Goal: Task Accomplishment & Management: Complete application form

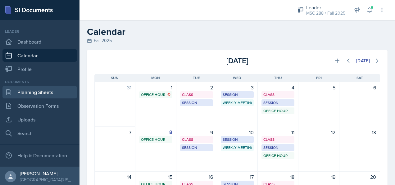
scroll to position [62, 0]
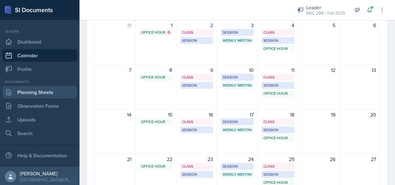
click at [30, 95] on link "Planning Sheets" at bounding box center [39, 92] width 75 height 12
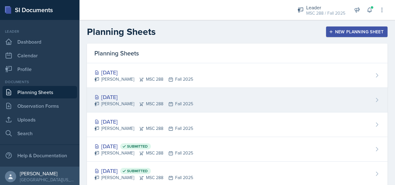
click at [121, 94] on div "[DATE]" at bounding box center [143, 97] width 99 height 8
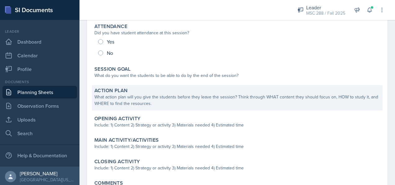
scroll to position [93, 0]
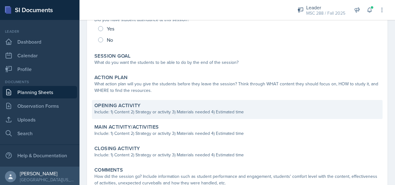
click at [163, 105] on div "Opening Activity" at bounding box center [237, 105] width 286 height 6
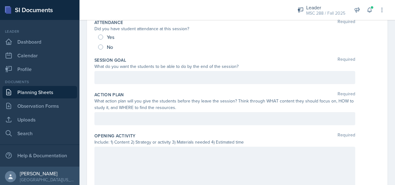
click at [173, 114] on div at bounding box center [224, 118] width 261 height 13
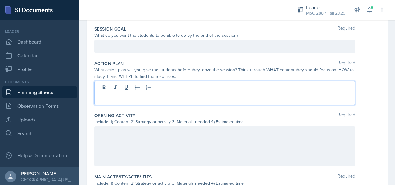
click at [169, 134] on p at bounding box center [225, 132] width 251 height 7
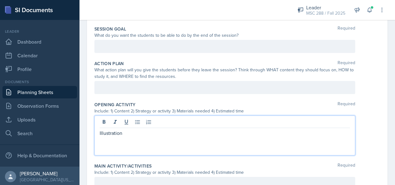
click at [98, 131] on div "Illustration" at bounding box center [224, 135] width 261 height 40
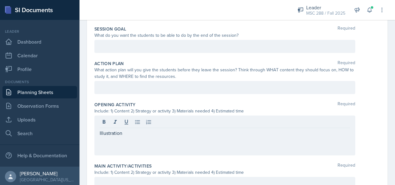
click at [99, 131] on div "Illustration" at bounding box center [224, 135] width 261 height 40
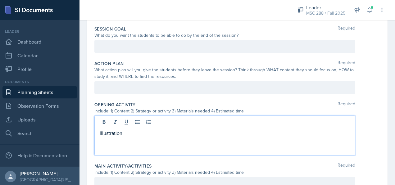
click at [99, 131] on div "Illustration" at bounding box center [224, 135] width 261 height 40
drag, startPoint x: 99, startPoint y: 131, endPoint x: 129, endPoint y: 134, distance: 29.3
click at [129, 134] on p "Illustration" at bounding box center [225, 132] width 251 height 7
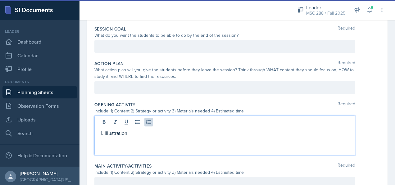
click at [140, 127] on div "Illustration" at bounding box center [224, 135] width 261 height 40
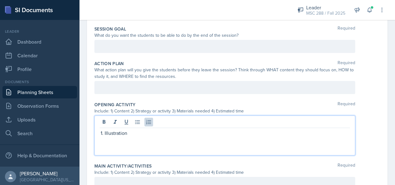
click at [140, 131] on p "Illustration" at bounding box center [228, 132] width 246 height 7
click at [149, 137] on p "I expect only one or two students. So, I will have him" at bounding box center [228, 139] width 246 height 7
click at [239, 140] on p "I expect only one or maybe two students. So, I will have him" at bounding box center [228, 139] width 246 height 7
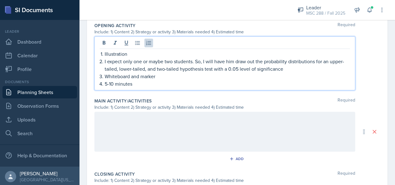
scroll to position [218, 0]
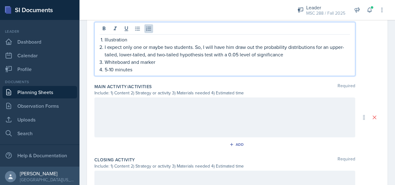
click at [206, 102] on div at bounding box center [224, 117] width 261 height 40
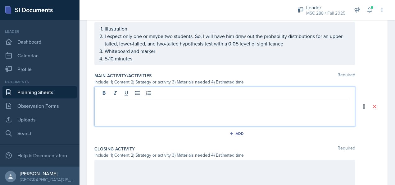
scroll to position [207, 0]
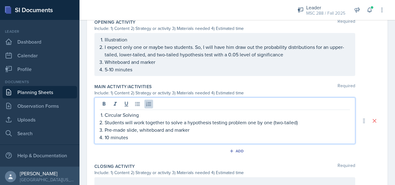
click at [125, 120] on p "Students will work together to solve a hypothesis testing problem one by one (t…" at bounding box center [228, 121] width 246 height 7
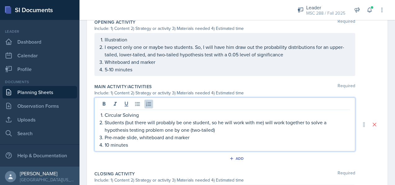
click at [108, 142] on p "10 minutes" at bounding box center [228, 144] width 246 height 7
click at [305, 120] on p "Students (but there will probably be one student, so he will work with me) will…" at bounding box center [228, 125] width 246 height 15
click at [341, 121] on p "Students (but there will probably be one student, so he will work with me) will…" at bounding box center [228, 125] width 246 height 15
click at [172, 129] on p "Students (but there will probably be one student, so he will work with me) will…" at bounding box center [228, 125] width 246 height 15
drag, startPoint x: 200, startPoint y: 127, endPoint x: 177, endPoint y: 129, distance: 23.4
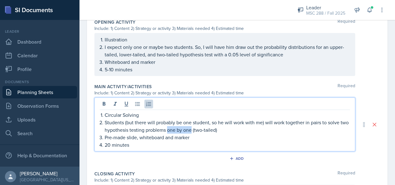
click at [177, 129] on p "Students (but there will probably be one student, so he will work with me) will…" at bounding box center [228, 125] width 246 height 15
click at [206, 128] on p "Students (but there will probably be one student, so he will work with me) will…" at bounding box center [228, 125] width 246 height 15
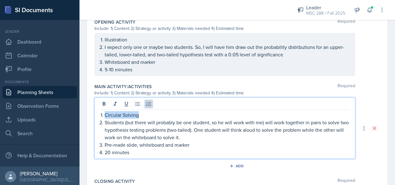
drag, startPoint x: 106, startPoint y: 114, endPoint x: 138, endPoint y: 114, distance: 32.3
click at [138, 114] on p "Circular Solving" at bounding box center [228, 114] width 246 height 7
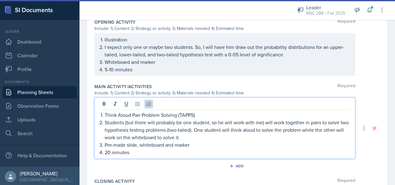
scroll to position [238, 0]
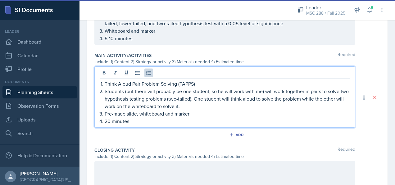
click at [203, 104] on p "Students (but there will probably be one student, so he will work with me) will…" at bounding box center [228, 98] width 246 height 22
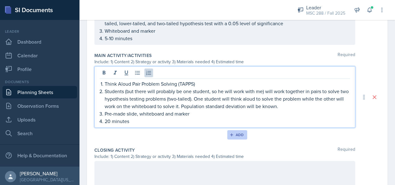
click at [233, 134] on div "Add" at bounding box center [237, 134] width 13 height 5
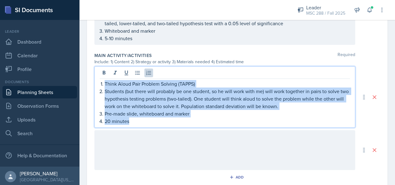
drag, startPoint x: 105, startPoint y: 71, endPoint x: 145, endPoint y: 116, distance: 59.9
click at [145, 116] on ol "Think Aloud Pair Problem Solving (TAPPS) Students (but there will probably be o…" at bounding box center [228, 102] width 246 height 45
copy ol "Think Aloud Pair Problem Solving (TAPPS) Students (but there will probably be o…"
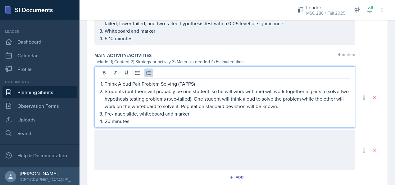
click at [172, 141] on div at bounding box center [224, 150] width 261 height 40
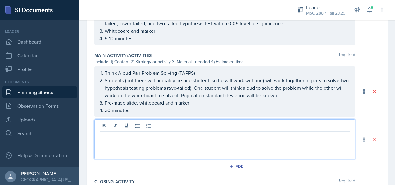
scroll to position [249, 0]
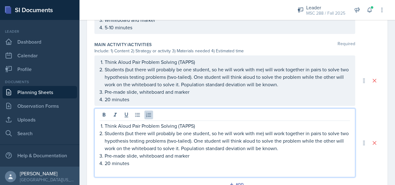
click at [130, 173] on div "Think Aloud Pair Problem Solving (TAPPS) Students (but there will probably be o…" at bounding box center [224, 142] width 261 height 69
click at [152, 168] on p at bounding box center [225, 170] width 251 height 7
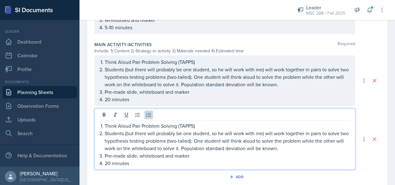
click at [270, 145] on p "Students (but there will probably be one student, so he will work with me) will…" at bounding box center [228, 140] width 246 height 22
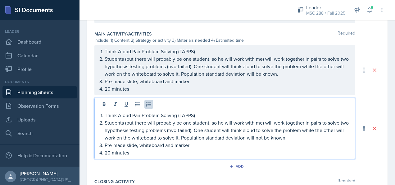
click at [137, 85] on p "Pre-made slide, whiteboard and marker" at bounding box center [228, 80] width 246 height 7
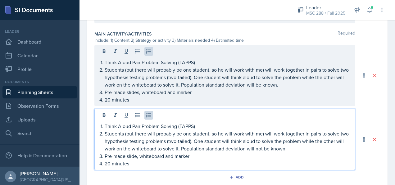
click at [136, 144] on ol "Think Aloud Pair Problem Solving (TAPPS) Students (but there will probably be o…" at bounding box center [228, 144] width 246 height 45
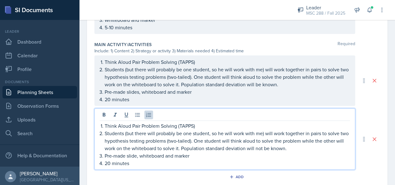
click at [137, 153] on p "Pre-made slide, whiteboard and marker" at bounding box center [228, 155] width 246 height 7
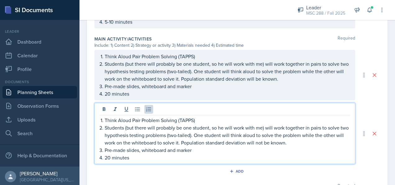
scroll to position [280, 0]
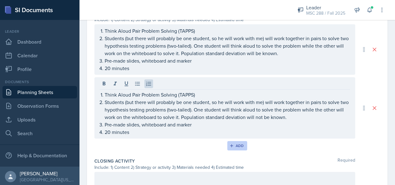
click at [232, 144] on div "Add" at bounding box center [237, 145] width 13 height 5
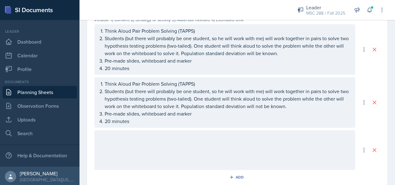
click at [221, 131] on div at bounding box center [224, 150] width 261 height 40
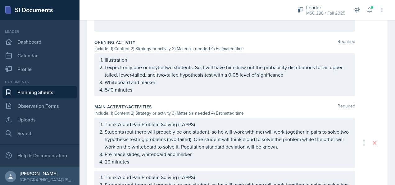
scroll to position [197, 0]
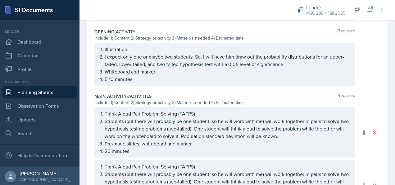
click at [113, 83] on p "5-10 minutes" at bounding box center [228, 78] width 246 height 7
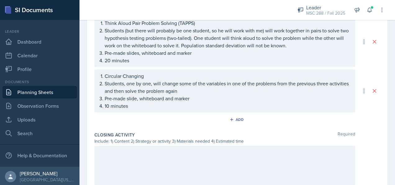
scroll to position [352, 0]
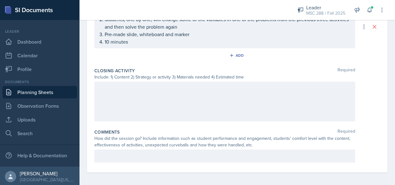
click at [163, 88] on div at bounding box center [224, 101] width 261 height 40
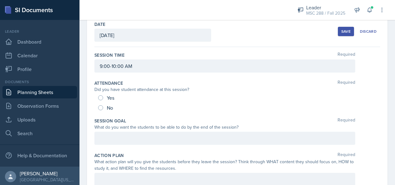
scroll to position [0, 0]
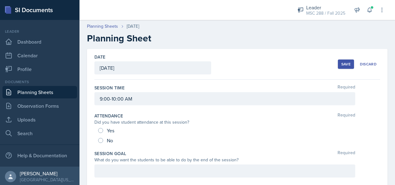
click at [341, 61] on button "Save" at bounding box center [346, 63] width 16 height 9
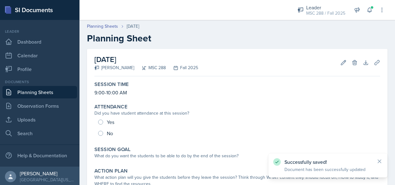
click at [42, 88] on link "Planning Sheets" at bounding box center [39, 92] width 75 height 12
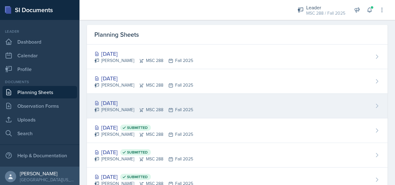
scroll to position [31, 0]
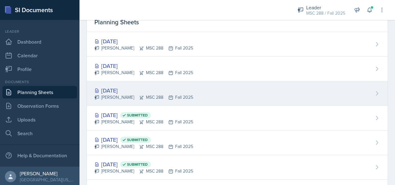
click at [128, 90] on div "[DATE]" at bounding box center [143, 90] width 99 height 8
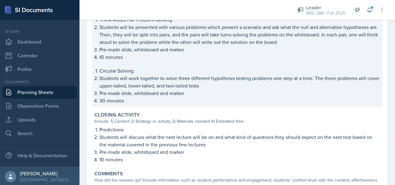
scroll to position [218, 0]
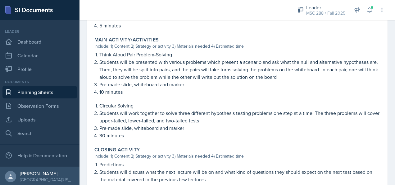
click at [48, 93] on link "Planning Sheets" at bounding box center [39, 92] width 75 height 12
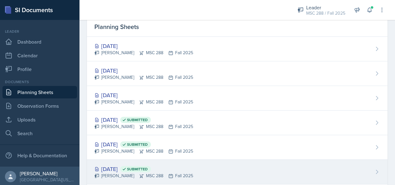
scroll to position [57, 0]
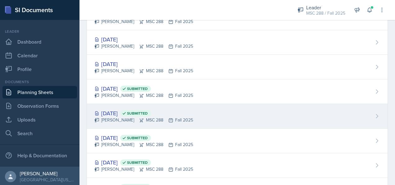
click at [121, 108] on div "Sep 3rd, 2025 Submitted Cole Sargent MSC 288 Fall 2025" at bounding box center [237, 116] width 301 height 25
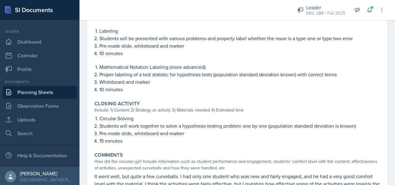
scroll to position [404, 0]
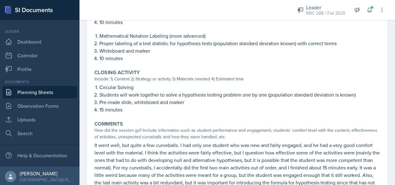
click at [55, 94] on link "Planning Sheets" at bounding box center [39, 92] width 75 height 12
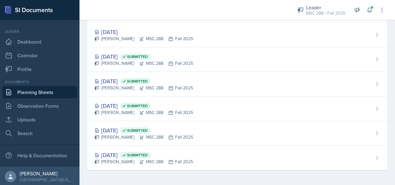
scroll to position [89, 0]
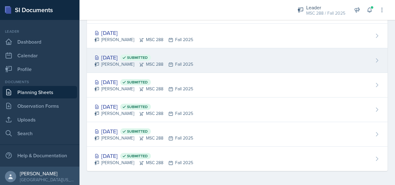
click at [122, 57] on div "Sep 4th, 2025 Submitted" at bounding box center [143, 57] width 99 height 8
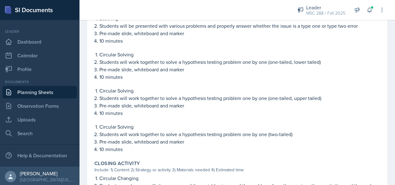
scroll to position [373, 0]
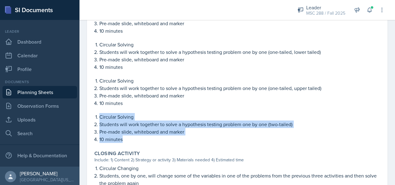
drag, startPoint x: 100, startPoint y: 116, endPoint x: 132, endPoint y: 137, distance: 38.8
click at [132, 137] on ol "Circular Solving Students will work together to solve a hypothesis testing prob…" at bounding box center [239, 128] width 281 height 30
copy ol "Circular Solving Students will work together to solve a hypothesis testing prob…"
click at [23, 91] on link "Planning Sheets" at bounding box center [39, 92] width 75 height 12
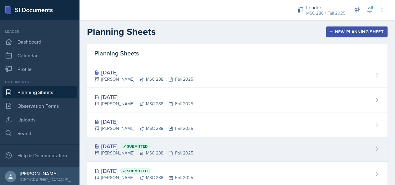
click at [121, 145] on div "Sep 4th, 2025 Submitted" at bounding box center [143, 146] width 99 height 8
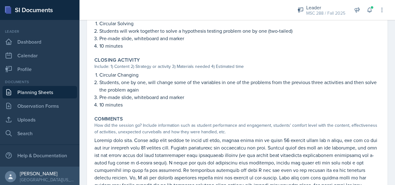
scroll to position [435, 0]
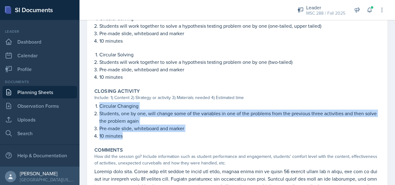
drag, startPoint x: 100, startPoint y: 104, endPoint x: 128, endPoint y: 139, distance: 44.5
click at [128, 139] on div "Closing Activity Include: 1) Content 2) Strategy or activity 3) Materials neede…" at bounding box center [237, 113] width 291 height 56
copy ol "Circular Changing Students, one by one, will change some of the variables in on…"
click at [27, 92] on link "Planning Sheets" at bounding box center [39, 92] width 75 height 12
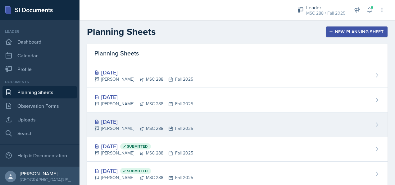
click at [120, 117] on div "[DATE]" at bounding box center [143, 121] width 99 height 8
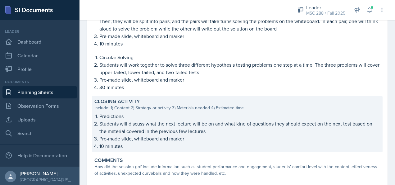
scroll to position [301, 0]
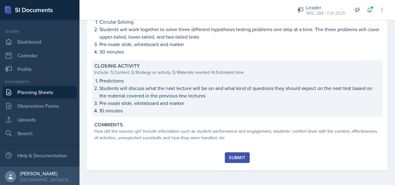
click at [126, 101] on p "Pre-made slide, whiteboard and marker" at bounding box center [239, 102] width 281 height 7
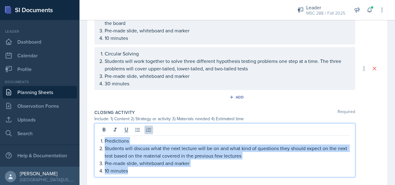
drag, startPoint x: 104, startPoint y: 126, endPoint x: 137, endPoint y: 166, distance: 51.7
click at [137, 166] on ol "Predictions Students will discuss what the next lecture will be on and what kin…" at bounding box center [228, 155] width 246 height 37
copy ol "Predictions Students will discuss what the next lecture will be on and what kin…"
